Goal: Task Accomplishment & Management: Use online tool/utility

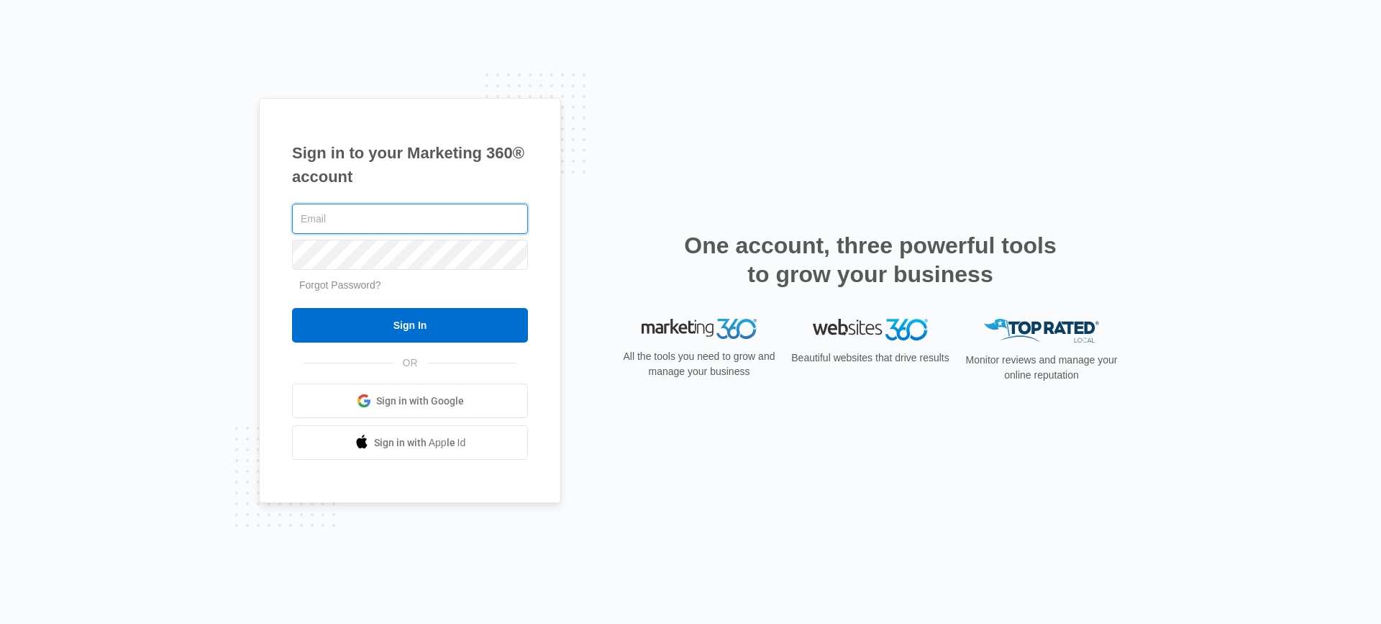
type input "[PERSON_NAME][EMAIL_ADDRESS][DOMAIN_NAME]"
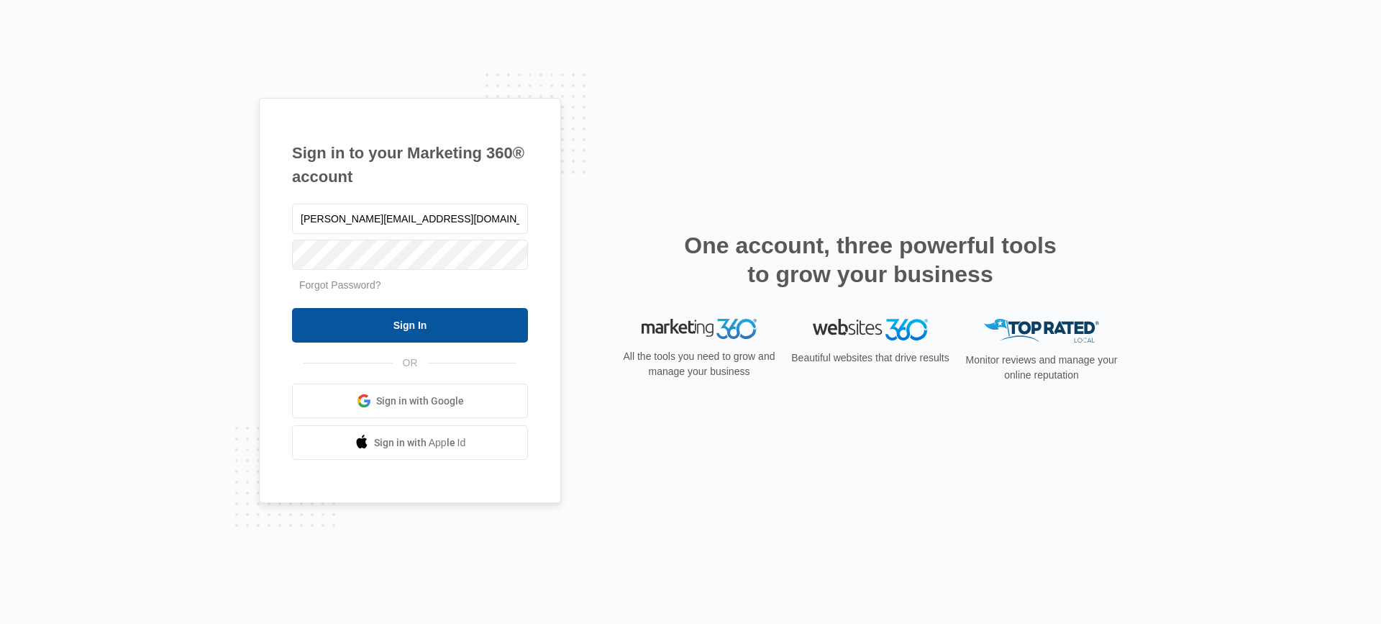
click at [435, 322] on input "Sign In" at bounding box center [410, 325] width 236 height 35
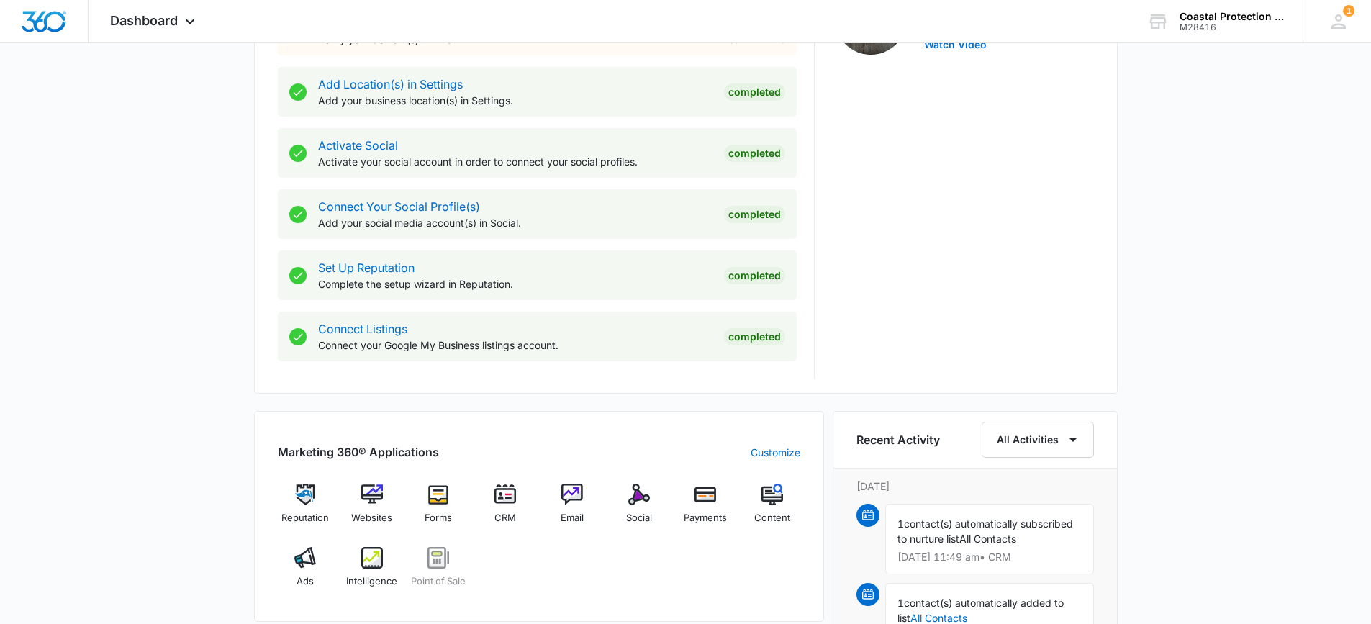
scroll to position [649, 0]
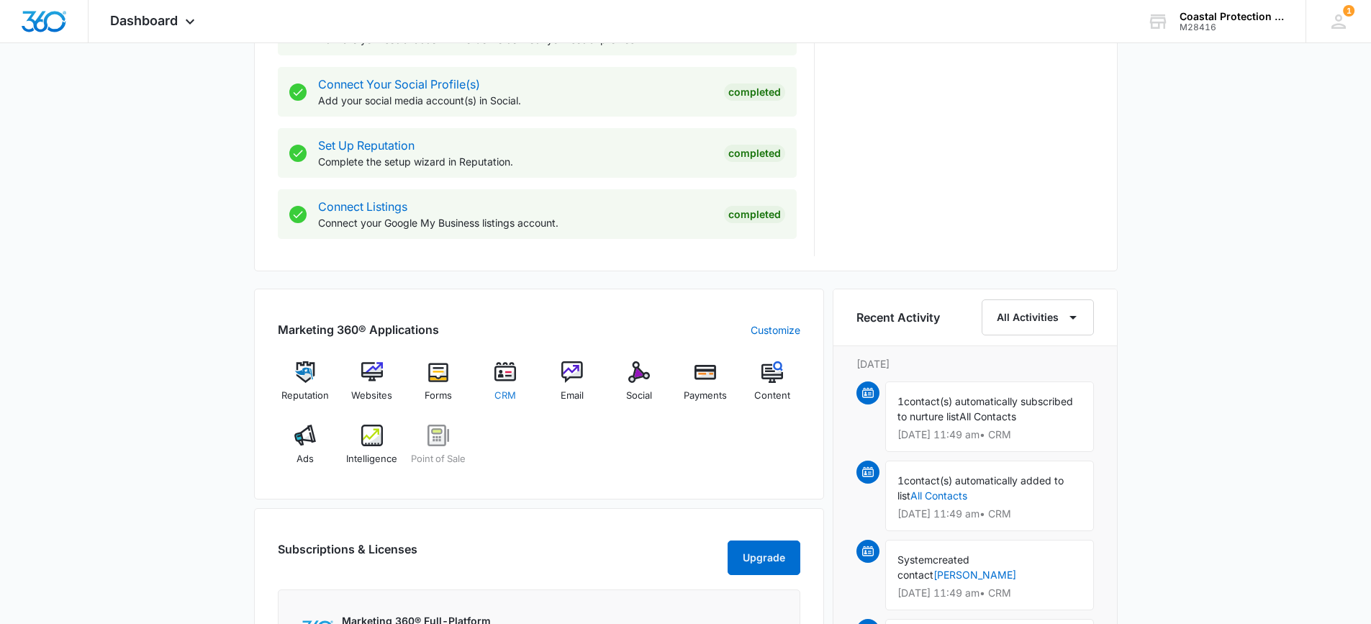
click at [515, 368] on img at bounding box center [505, 372] width 22 height 22
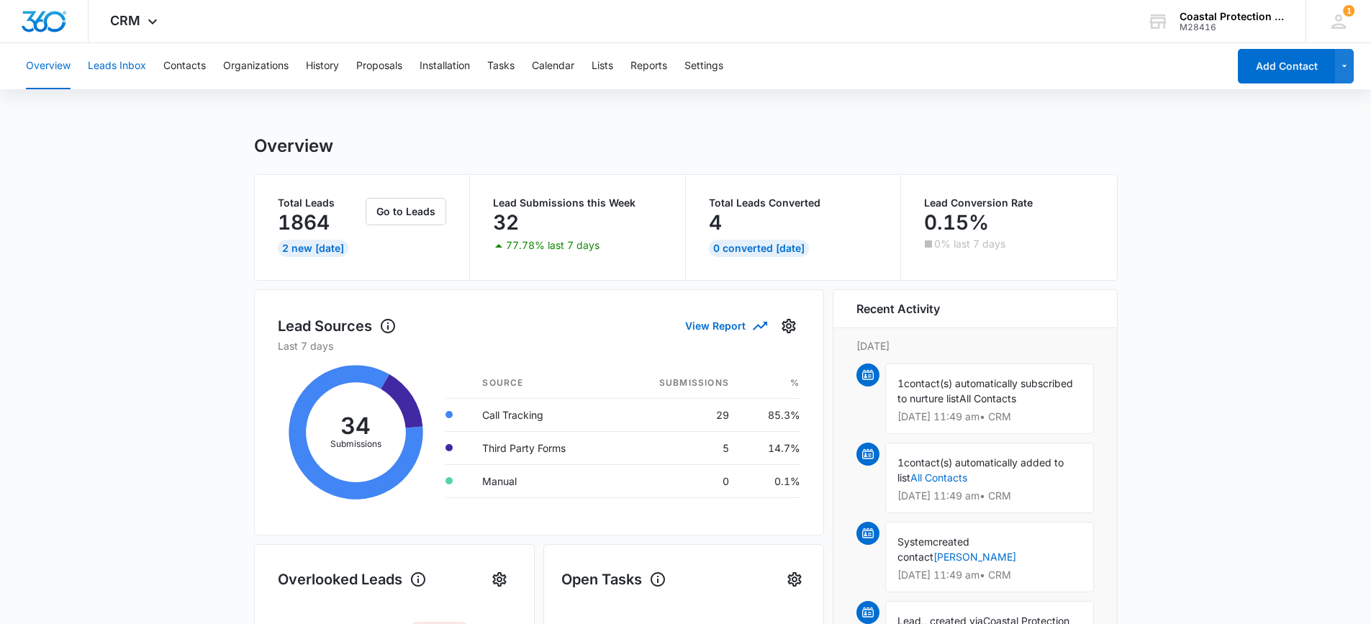
click at [130, 69] on button "Leads Inbox" at bounding box center [117, 66] width 58 height 46
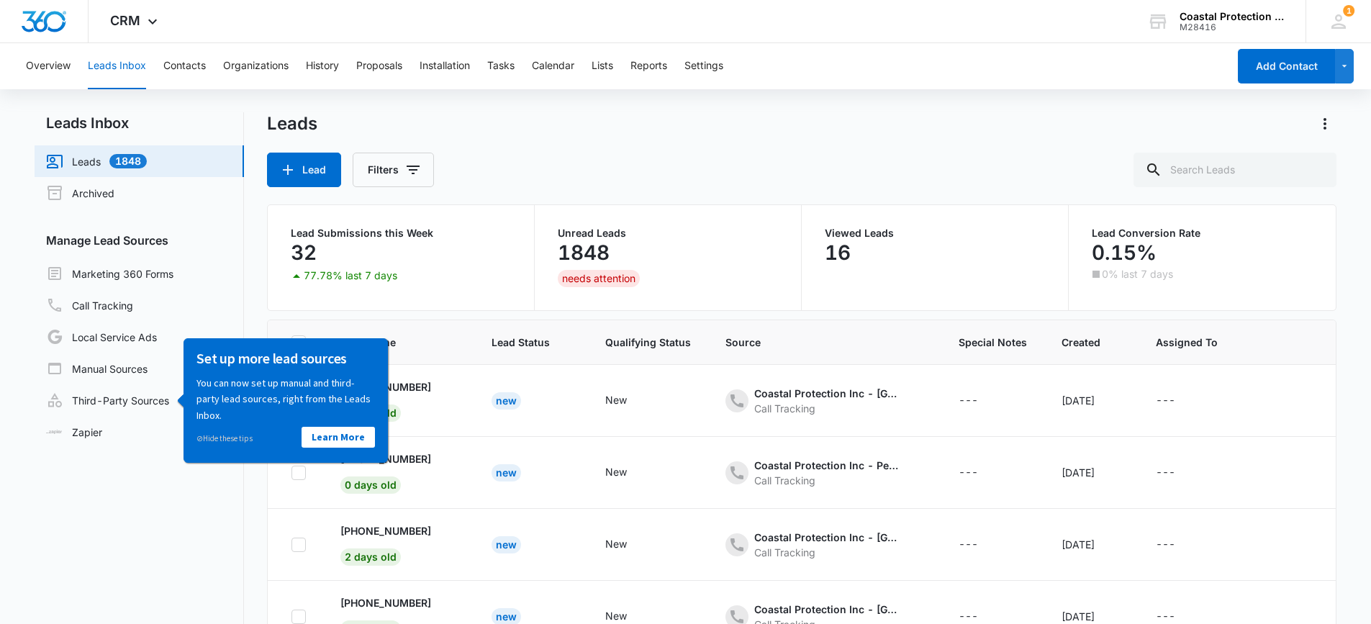
click at [130, 533] on nav "Leads Inbox Leads 1848 Archived Manage Lead Sources Marketing 360 Forms Call Tr…" at bounding box center [139, 416] width 209 height 608
click at [214, 437] on link "⊘ Hide these tips" at bounding box center [224, 437] width 56 height 10
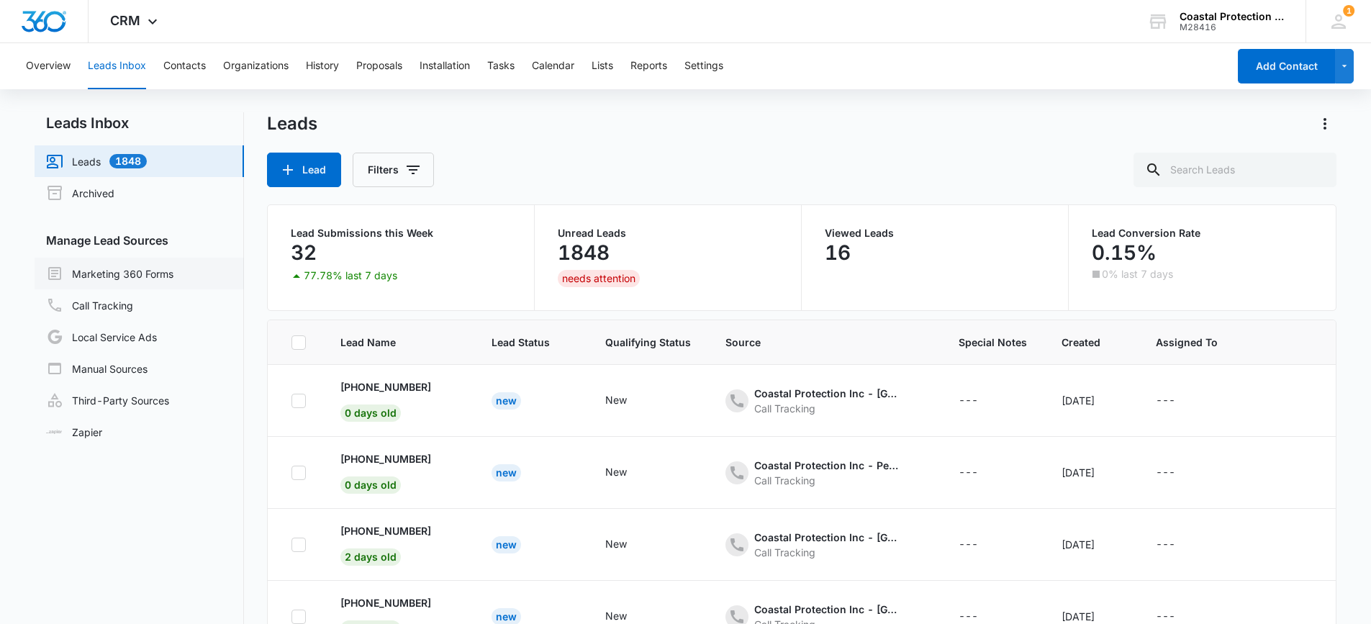
click at [92, 273] on link "Marketing 360 Forms" at bounding box center [109, 273] width 127 height 17
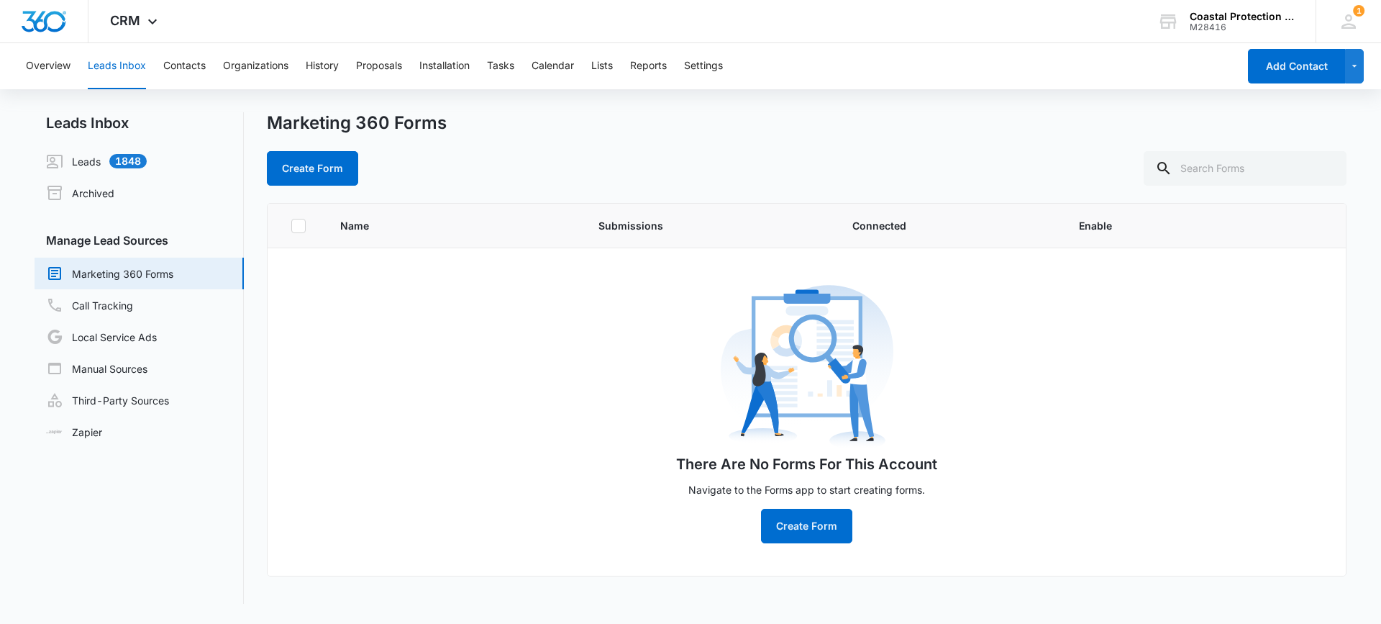
click at [619, 231] on span "Submissions" at bounding box center [709, 225] width 220 height 15
click at [111, 300] on link "Call Tracking" at bounding box center [89, 304] width 87 height 17
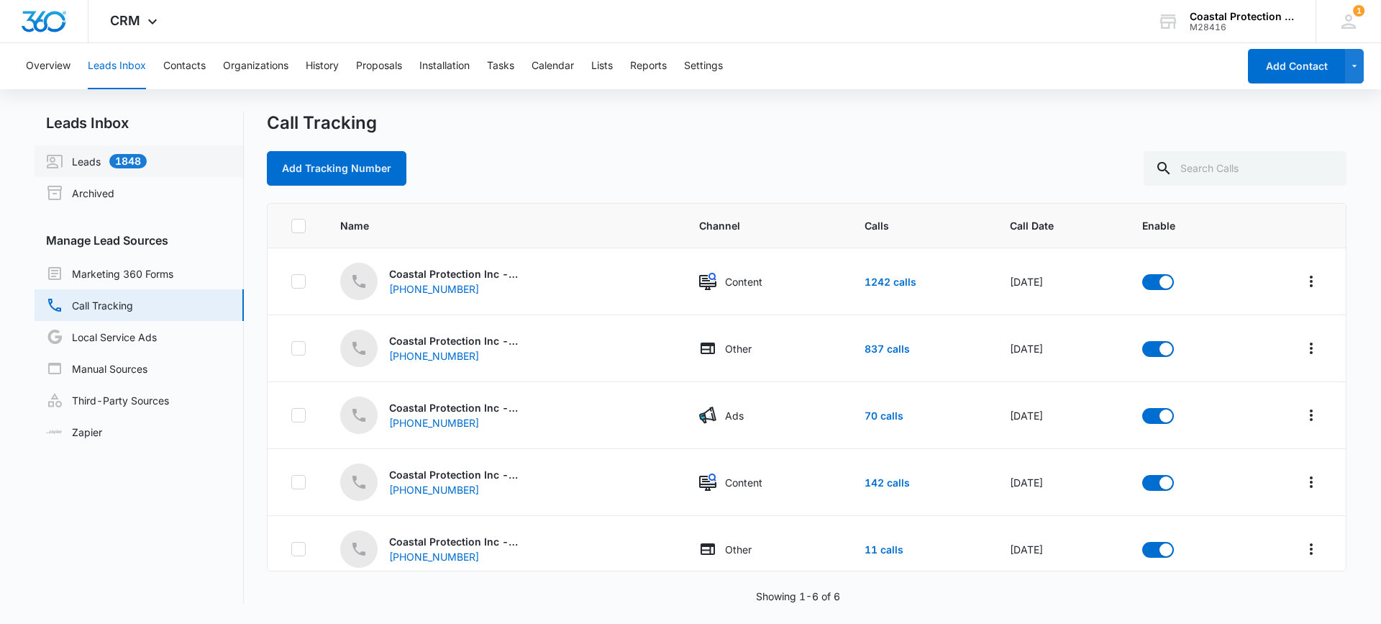
click at [81, 158] on link "Leads 1848" at bounding box center [96, 161] width 101 height 17
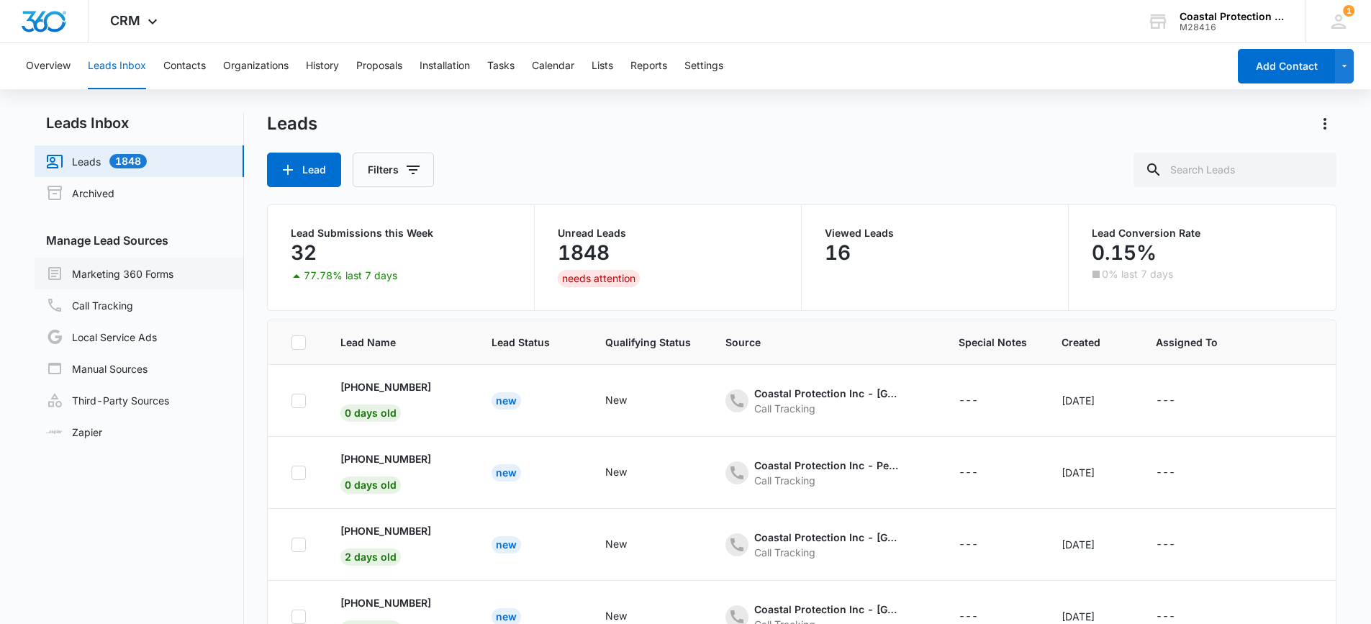
click at [111, 271] on link "Marketing 360 Forms" at bounding box center [109, 273] width 127 height 17
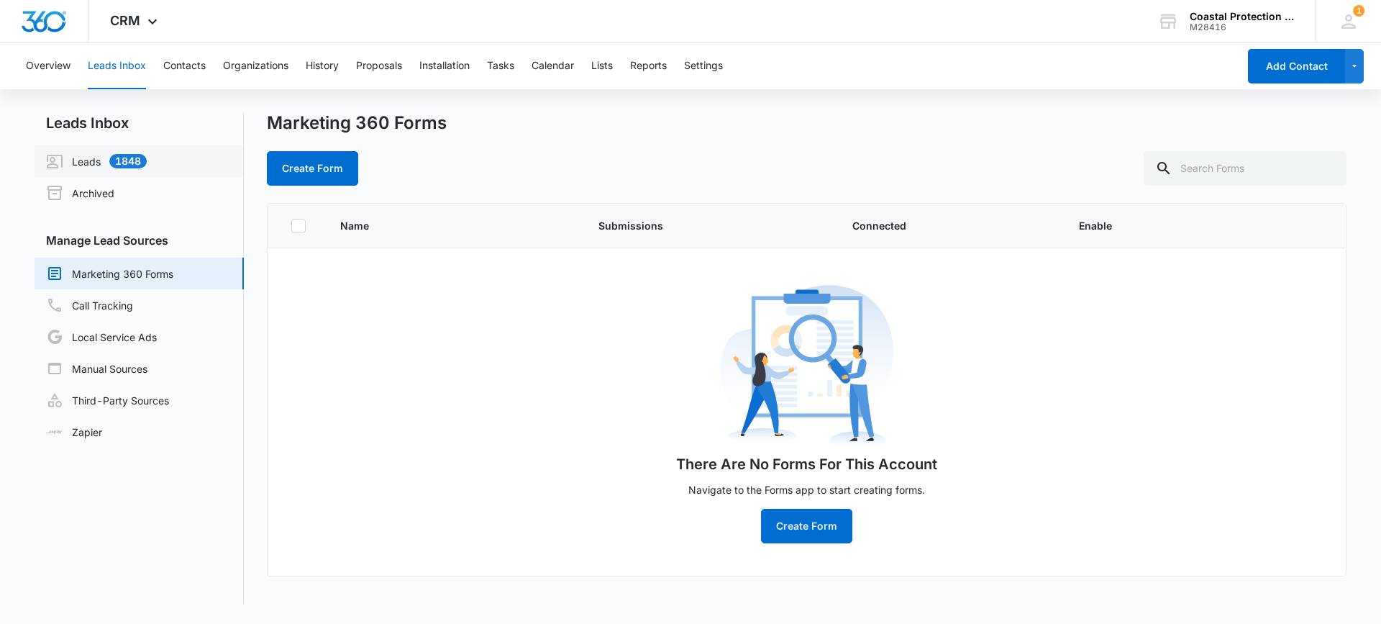
click at [91, 168] on link "Leads 1848" at bounding box center [96, 161] width 101 height 17
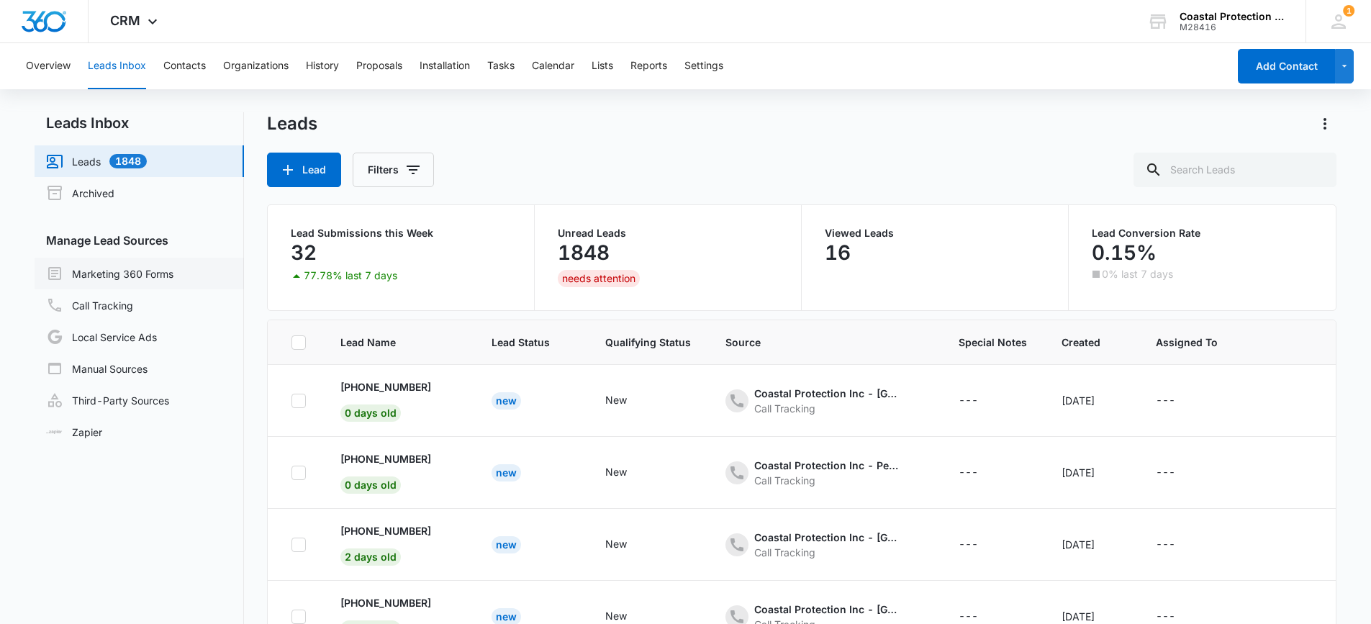
click at [124, 265] on link "Marketing 360 Forms" at bounding box center [109, 273] width 127 height 17
